Goal: Transaction & Acquisition: Purchase product/service

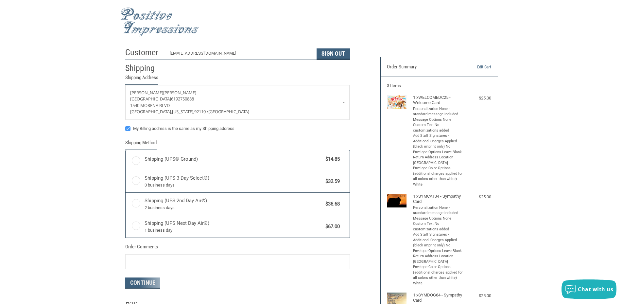
radio input "true"
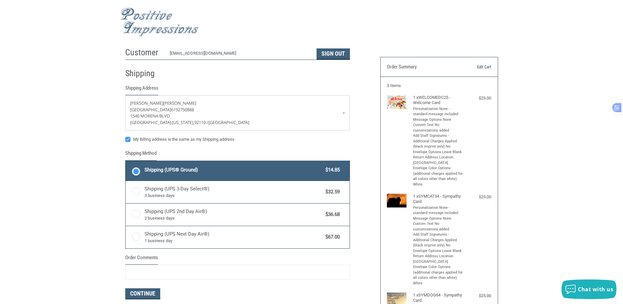
click at [481, 65] on link "Edit Cart" at bounding box center [474, 67] width 33 height 7
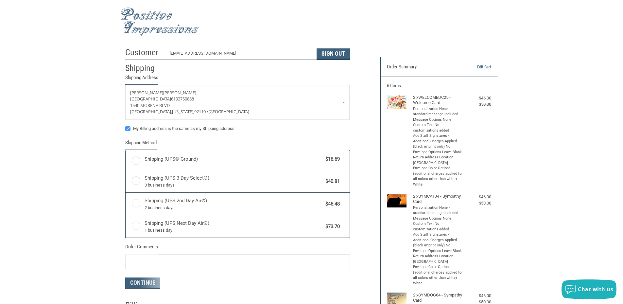
radio input "true"
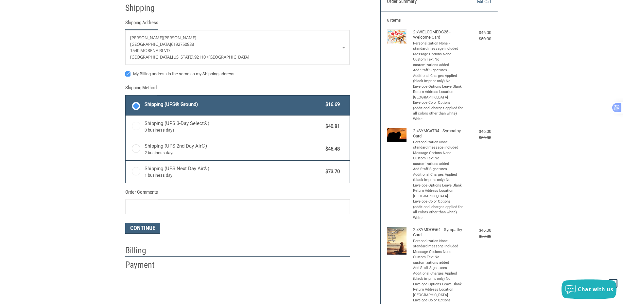
scroll to position [131, 0]
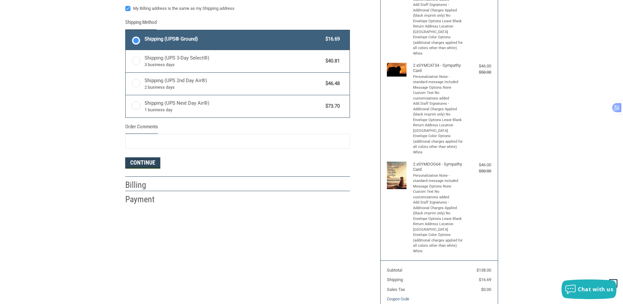
click at [144, 166] on button "Continue" at bounding box center [142, 162] width 35 height 11
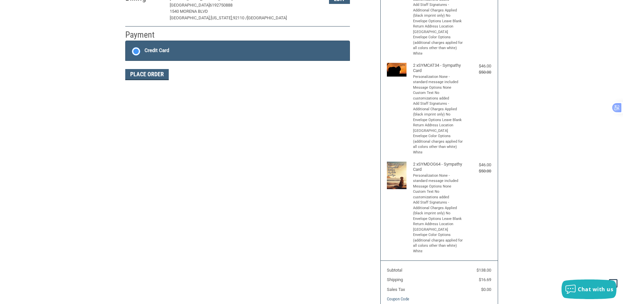
scroll to position [97, 0]
